Goal: Transaction & Acquisition: Purchase product/service

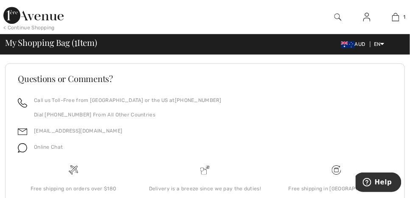
scroll to position [526, 0]
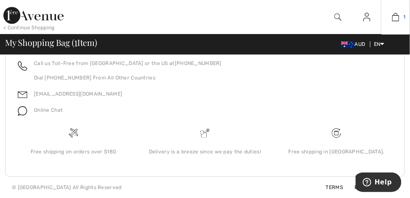
click at [400, 18] on link "1" at bounding box center [396, 17] width 28 height 10
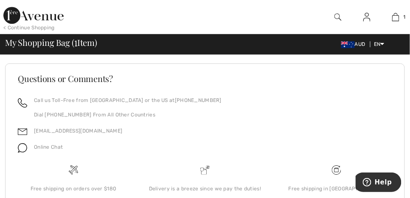
scroll to position [441, 0]
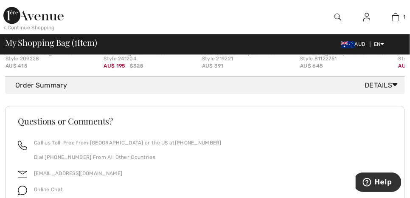
click at [368, 86] on span "Details" at bounding box center [383, 85] width 37 height 10
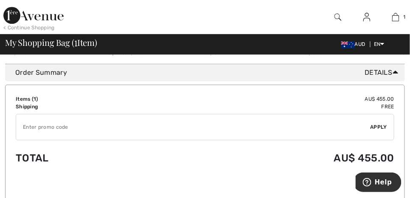
scroll to position [484, 0]
